Goal: Information Seeking & Learning: Learn about a topic

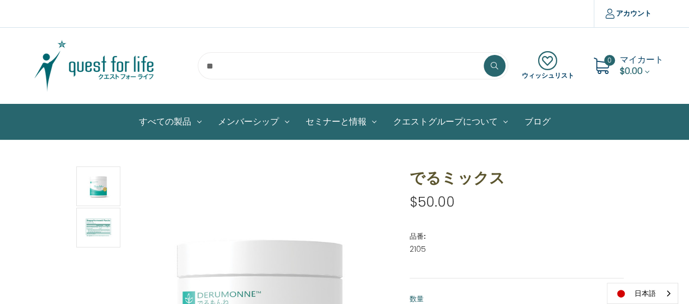
click at [122, 64] on img at bounding box center [94, 66] width 136 height 54
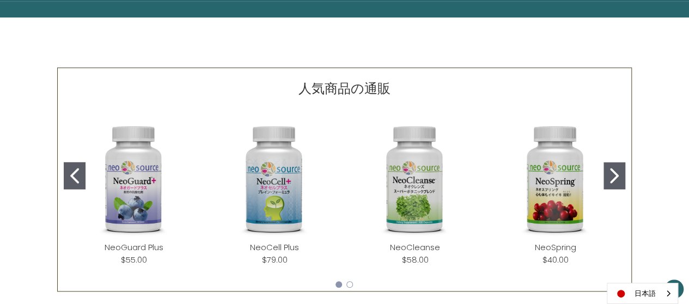
scroll to position [218, 0]
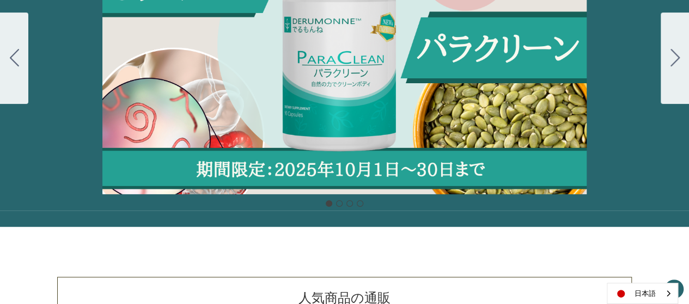
click at [376, 81] on div "Carousel Title Add a description for your carousel slide. You can use this to p…" at bounding box center [344, 58] width 689 height 272
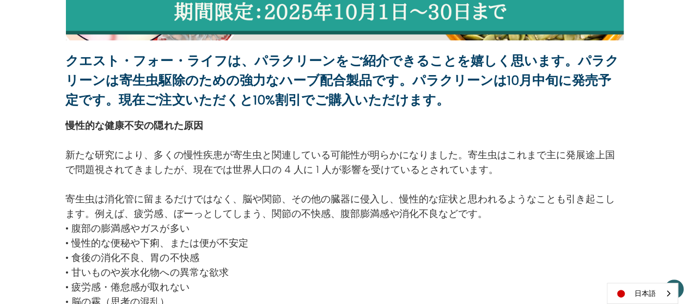
scroll to position [436, 0]
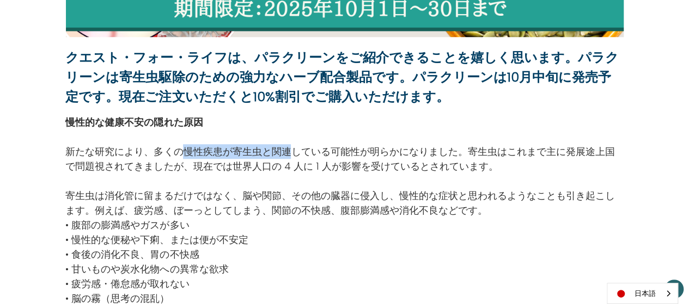
drag, startPoint x: 181, startPoint y: 149, endPoint x: 287, endPoint y: 151, distance: 106.2
click at [290, 151] on p "新たな研究により、多くの慢性疾患が寄生虫と関連している可能性が明らかになりました。寄生虫はこれまで主に発展途上国で問題視されてきましたが、現在では世界人口の …" at bounding box center [344, 158] width 558 height 29
copy p "慢性疾患が寄生虫と関連"
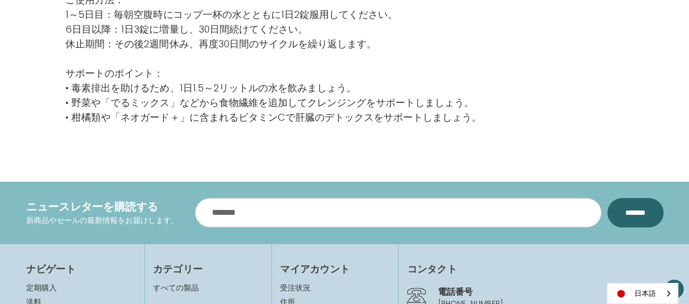
scroll to position [2124, 0]
